Goal: Communication & Community: Answer question/provide support

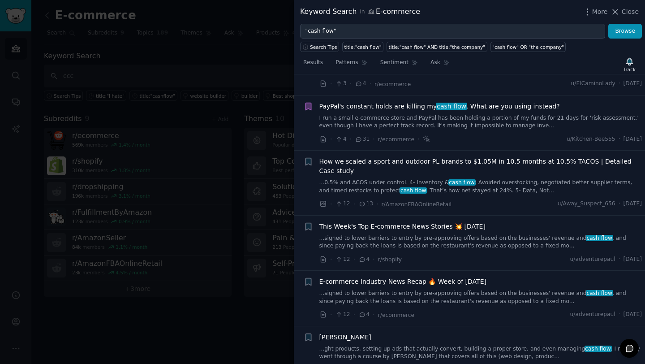
scroll to position [108, 0]
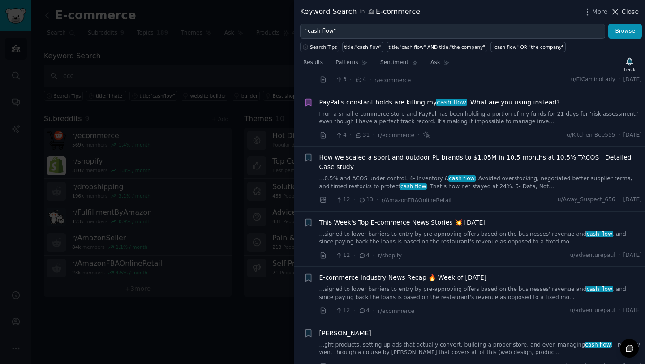
click at [630, 12] on span "Close" at bounding box center [630, 11] width 17 height 9
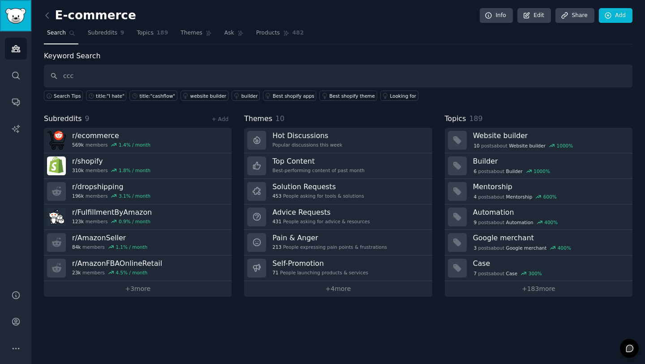
click at [21, 17] on img "Sidebar" at bounding box center [15, 16] width 21 height 16
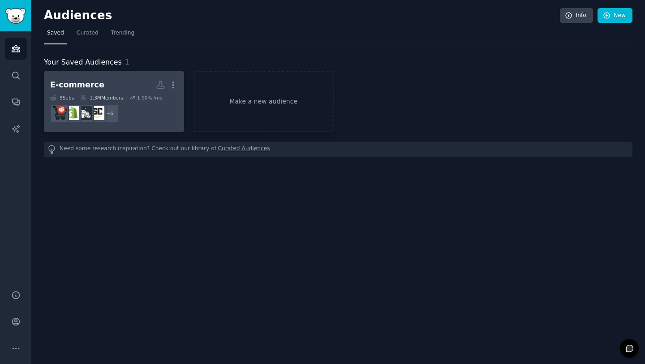
click at [118, 91] on h2 "E-commerce More" at bounding box center [114, 85] width 128 height 16
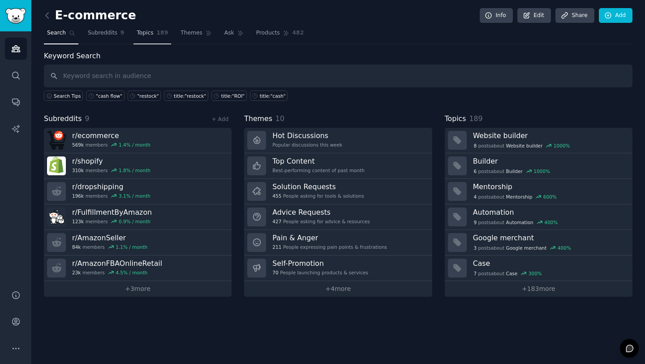
click at [148, 31] on span "Topics" at bounding box center [145, 33] width 17 height 8
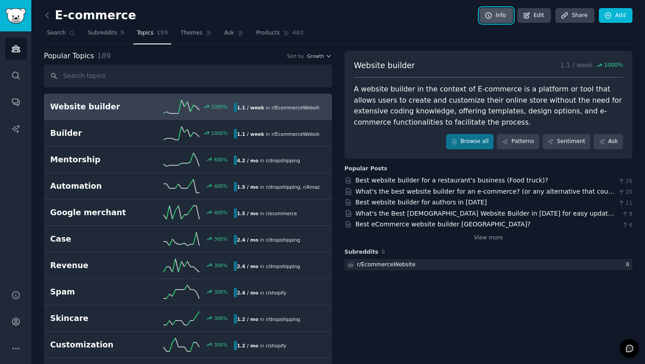
click at [503, 16] on link "Info" at bounding box center [496, 15] width 33 height 15
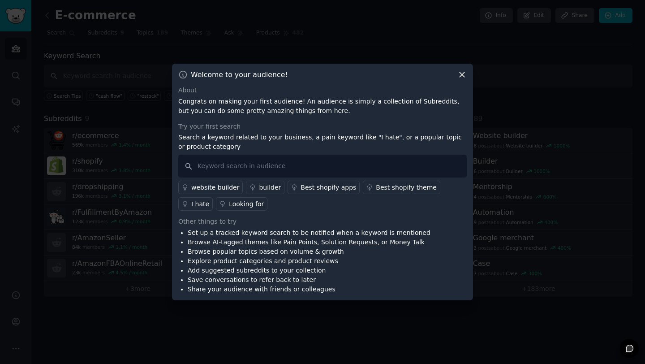
click at [403, 34] on div at bounding box center [322, 182] width 645 height 364
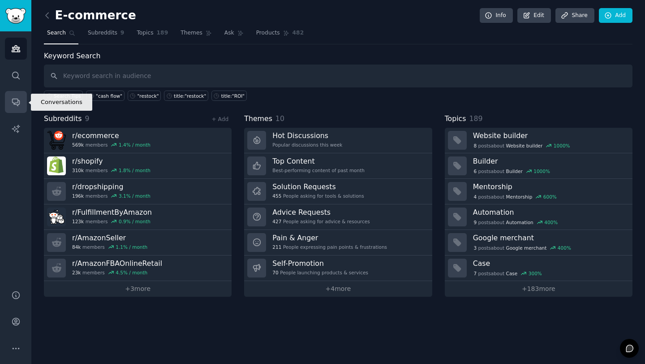
click at [16, 100] on icon "Sidebar" at bounding box center [15, 101] width 9 height 9
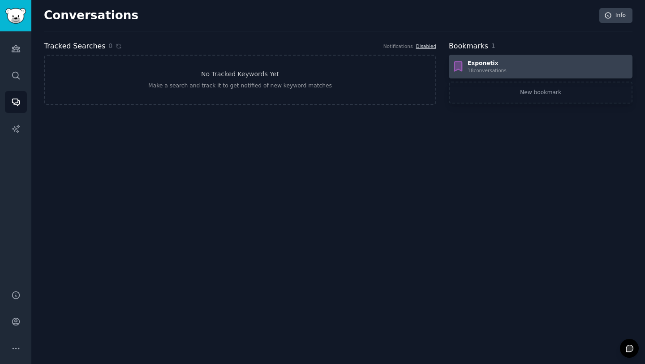
click at [512, 67] on div "Exponetix 18 conversation s" at bounding box center [540, 67] width 177 height 14
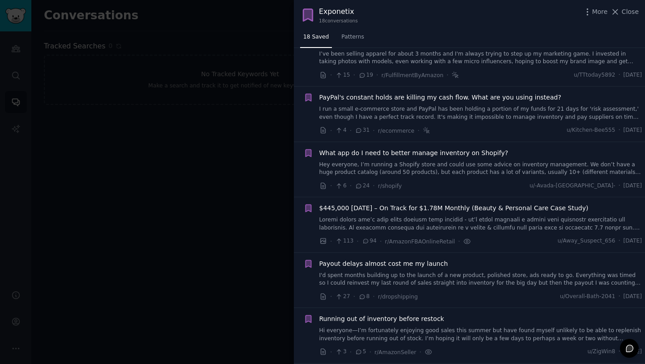
scroll to position [31, 0]
click at [571, 164] on link "Hey everyone, I’m running a Shopify store and could use some advice on inventor…" at bounding box center [481, 168] width 323 height 16
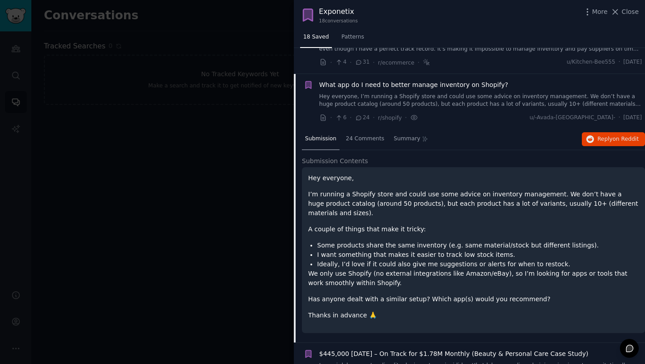
scroll to position [125, 0]
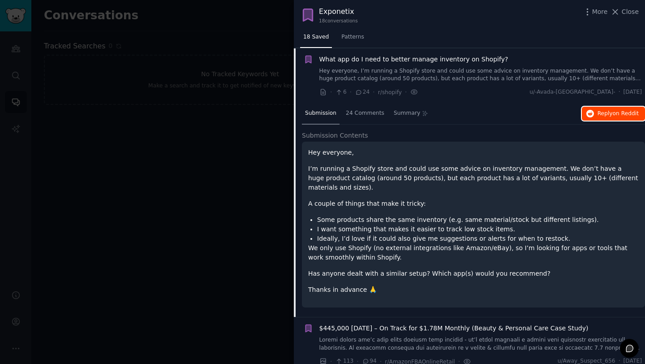
click at [603, 114] on span "Reply on Reddit" at bounding box center [618, 114] width 41 height 8
